Goal: Find specific page/section

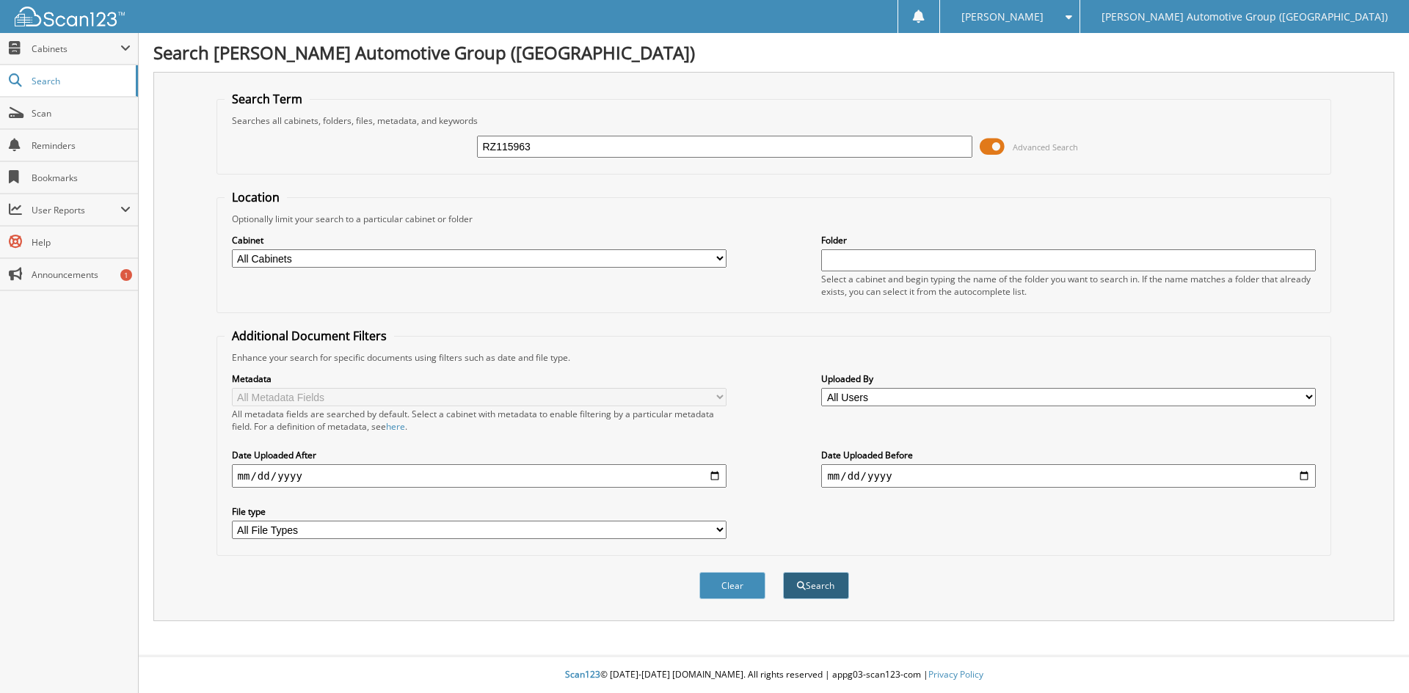
type input "RZ115963"
click at [817, 583] on button "Search" at bounding box center [816, 585] width 66 height 27
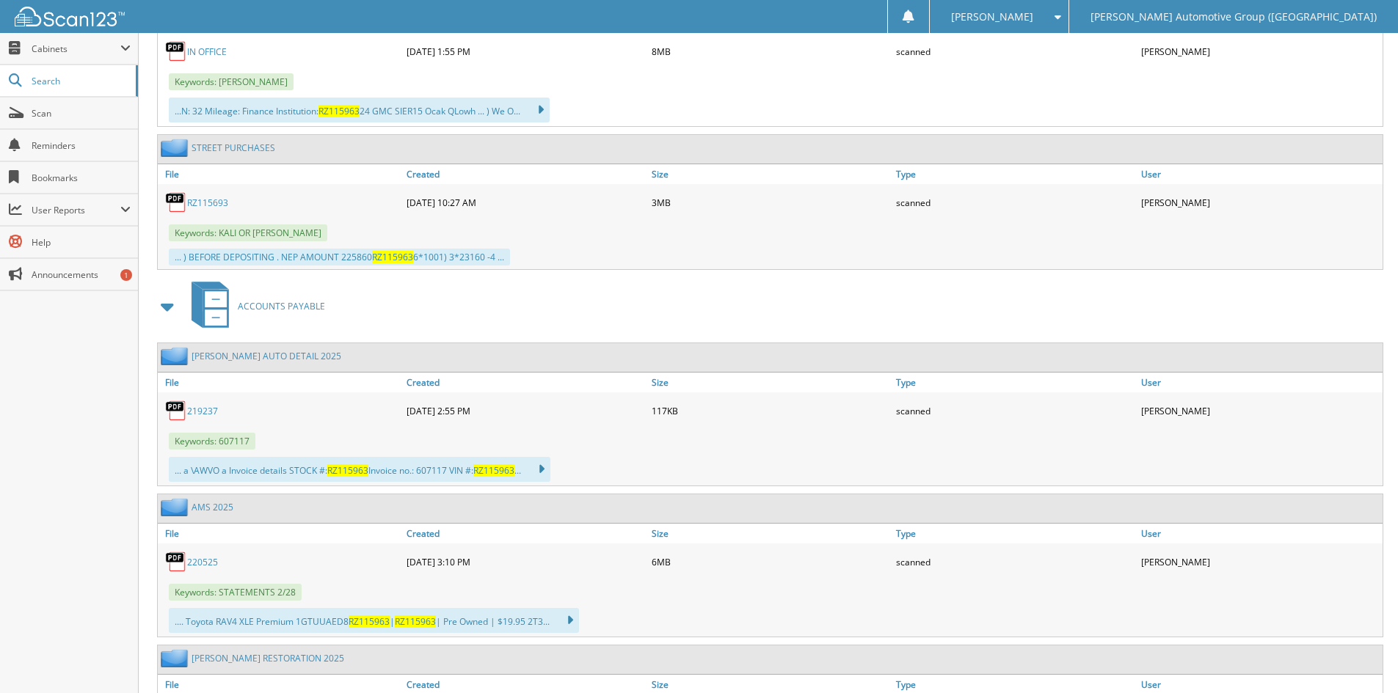
scroll to position [1101, 0]
click at [210, 204] on link "RZ115693" at bounding box center [207, 202] width 41 height 12
click at [201, 202] on link "RZ115693" at bounding box center [207, 202] width 41 height 12
